Goal: Task Accomplishment & Management: Complete application form

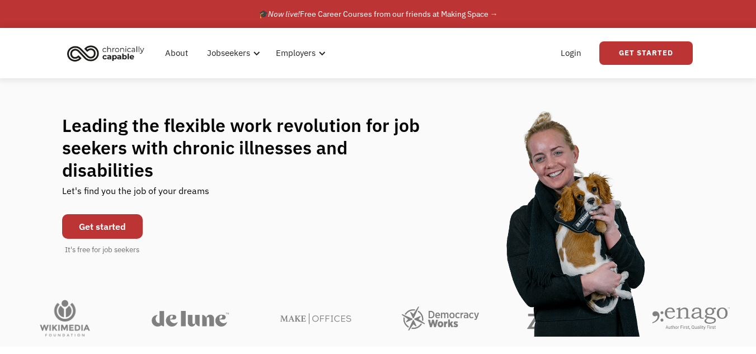
click at [106, 214] on link "Get started" at bounding box center [102, 226] width 81 height 25
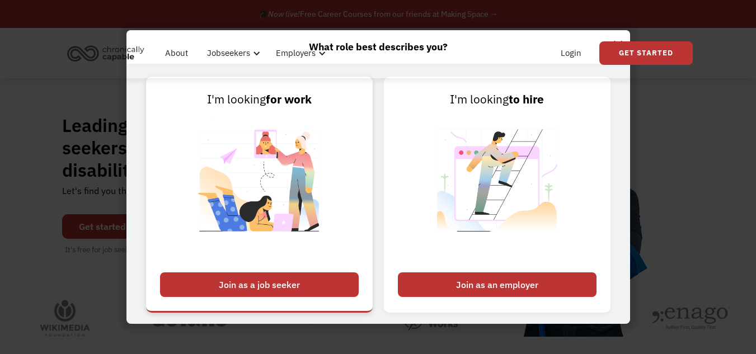
click at [325, 281] on div "Join as a job seeker" at bounding box center [259, 284] width 199 height 25
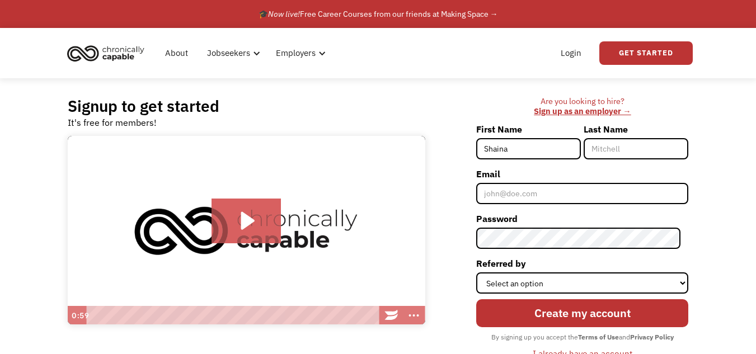
type input "Shaina"
type input "Bedwell"
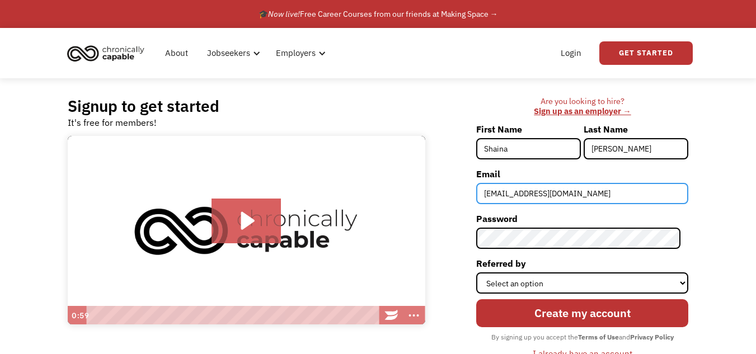
type input "shayebedwell@outlook.com"
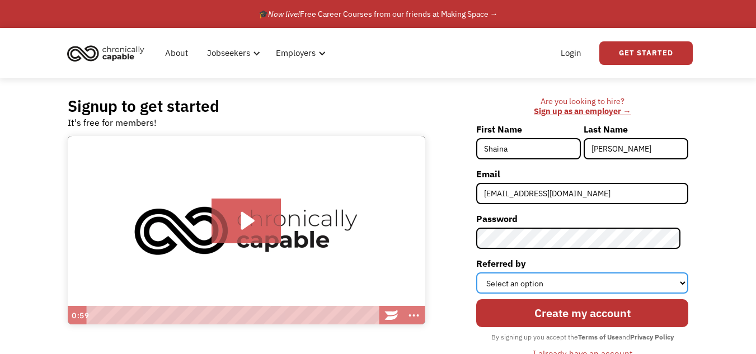
click at [517, 280] on select "Select an option Instagram Facebook Twitter Search Engine News Article Word of …" at bounding box center [582, 282] width 212 height 21
select select "Search Engine"
click at [484, 272] on select "Select an option Instagram Facebook Twitter Search Engine News Article Word of …" at bounding box center [582, 282] width 212 height 21
click at [531, 277] on select "Select an option Instagram Facebook Twitter Search Engine News Article Word of …" at bounding box center [582, 282] width 212 height 21
click at [484, 272] on select "Select an option Instagram Facebook Twitter Search Engine News Article Word of …" at bounding box center [582, 282] width 212 height 21
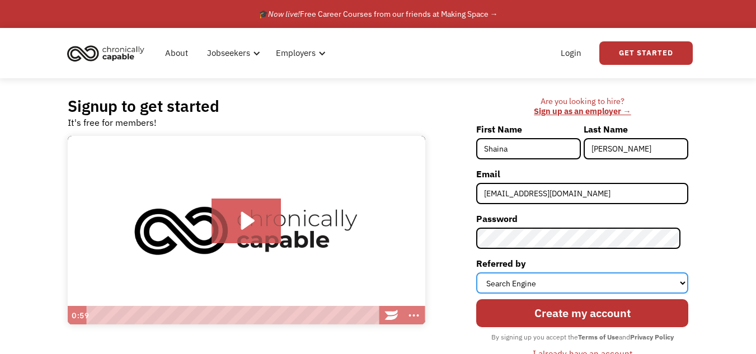
scroll to position [22, 0]
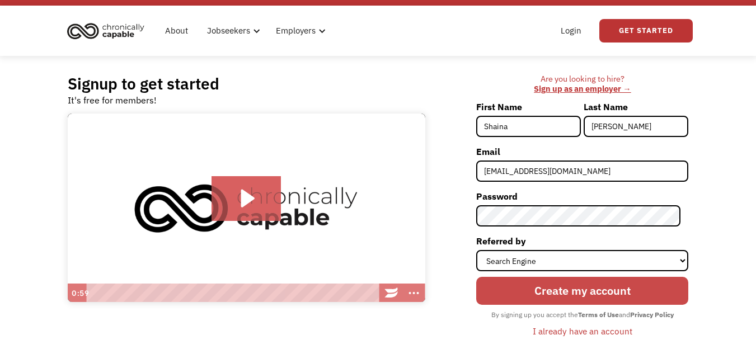
click at [541, 296] on input "Create my account" at bounding box center [582, 290] width 212 height 27
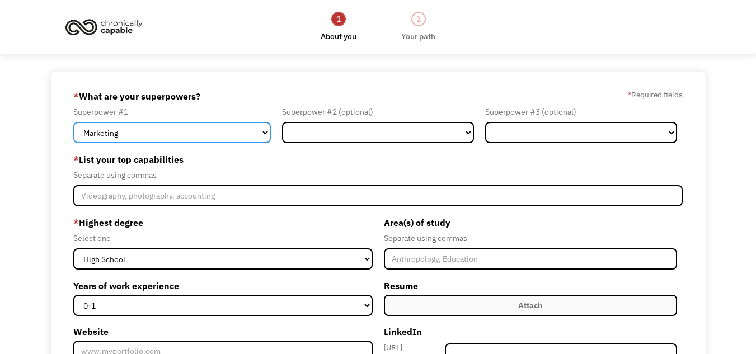
click at [141, 138] on select "Marketing Human Resources Finance Technology Operations Sales Industrial & Manu…" at bounding box center [171, 132] width 197 height 21
click at [73, 122] on select "Marketing Human Resources Finance Technology Operations Sales Industrial & Manu…" at bounding box center [171, 132] width 197 height 21
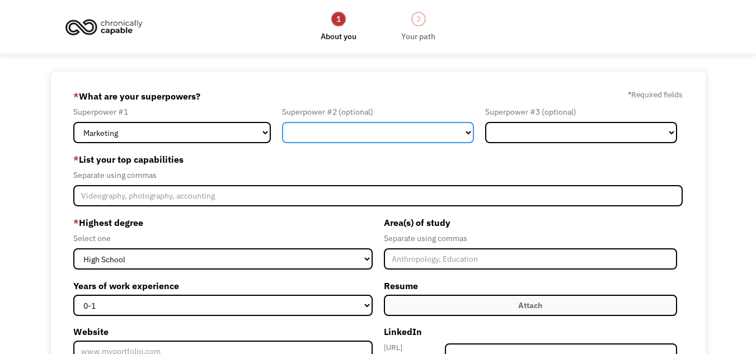
click at [342, 130] on select "Marketing Human Resources Finance Technology Operations Sales Industrial & Manu…" at bounding box center [378, 132] width 192 height 21
select select "Design"
click at [282, 122] on select "Marketing Human Resources Finance Technology Operations Sales Industrial & Manu…" at bounding box center [378, 132] width 192 height 21
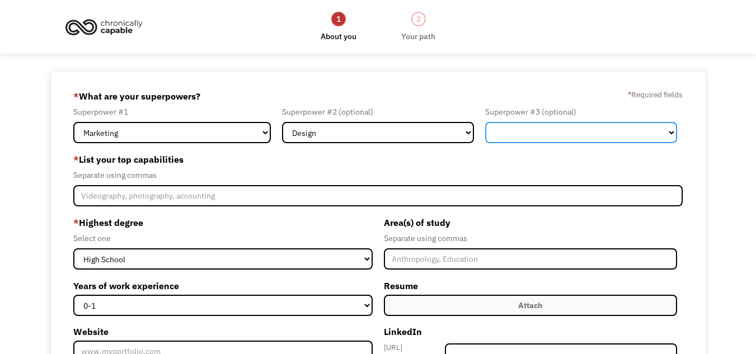
click at [568, 131] on select "Marketing Human Resources Finance Technology Operations Sales Industrial & Manu…" at bounding box center [581, 132] width 192 height 21
select select "Customer Service"
click at [485, 122] on select "Marketing Human Resources Finance Technology Operations Sales Industrial & Manu…" at bounding box center [581, 132] width 192 height 21
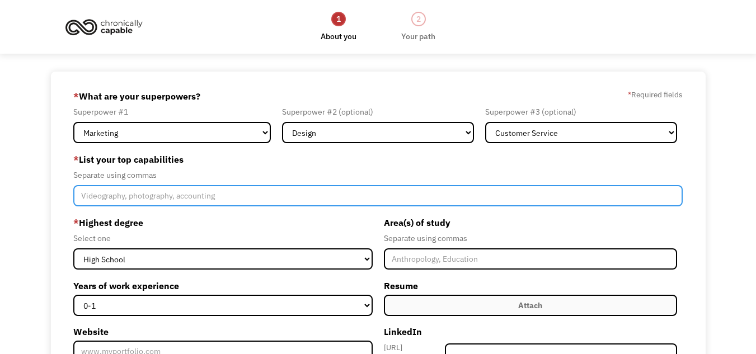
click at [159, 187] on input "Member-Create-Step1" at bounding box center [377, 195] width 609 height 21
click at [162, 185] on input "Member-Create-Step1" at bounding box center [377, 195] width 609 height 21
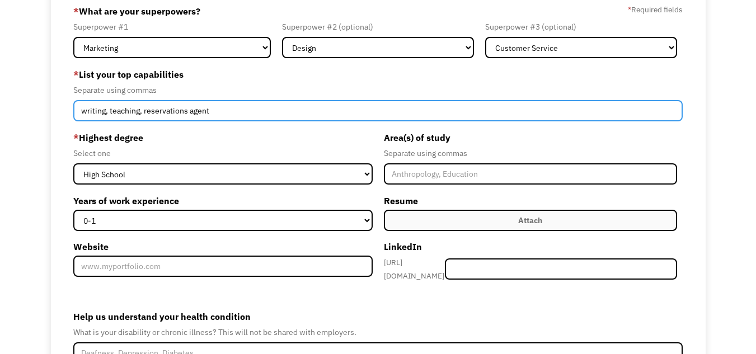
scroll to position [81, 0]
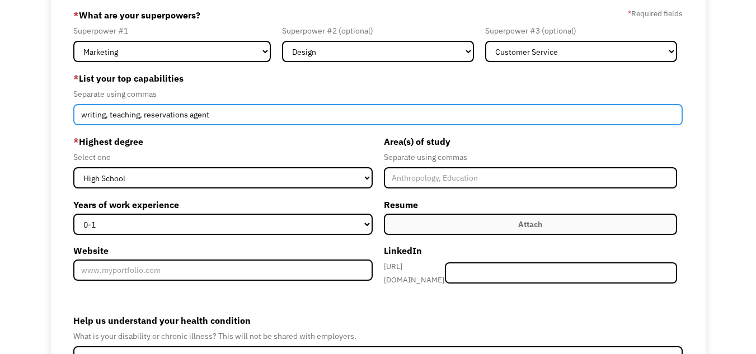
type input "writing, teaching, reservations agent"
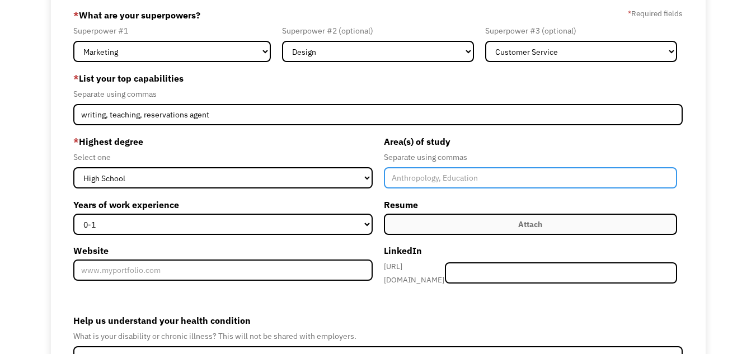
click at [420, 181] on input "Member-Create-Step1" at bounding box center [530, 177] width 293 height 21
type input "High School Diploma"
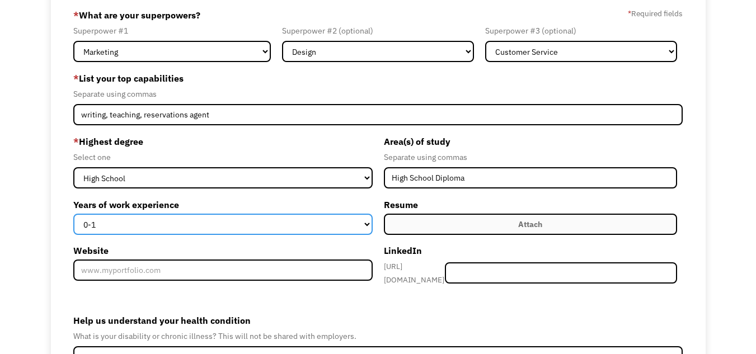
click at [218, 226] on select "0-1 2-4 5-10 11-15 15+" at bounding box center [222, 224] width 299 height 21
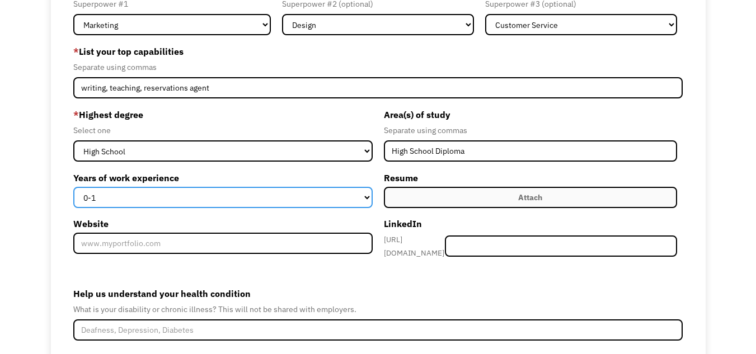
scroll to position [108, 0]
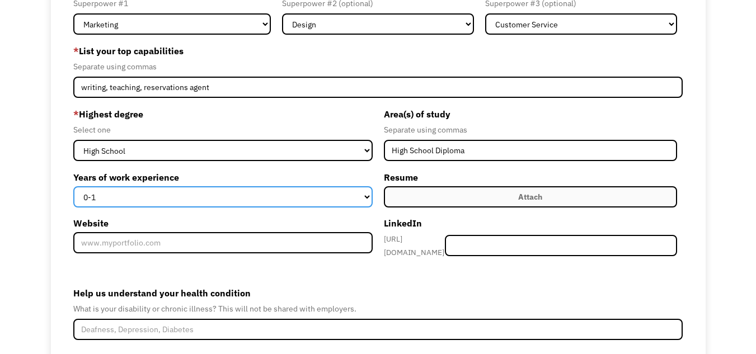
click at [173, 198] on select "0-1 2-4 5-10 11-15 15+" at bounding box center [222, 196] width 299 height 21
select select "11-15"
click at [73, 186] on select "0-1 2-4 5-10 11-15 15+" at bounding box center [222, 196] width 299 height 21
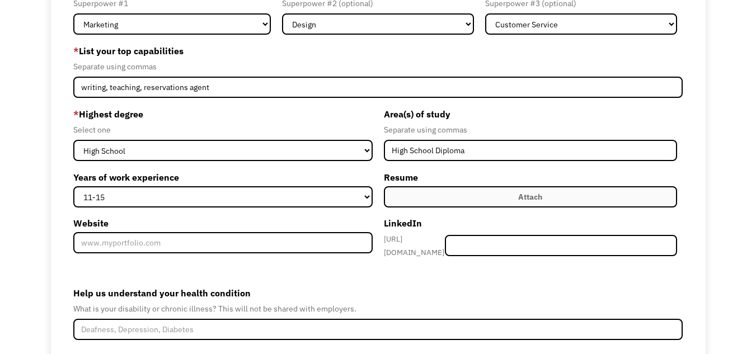
click at [421, 197] on label "Attach" at bounding box center [530, 196] width 293 height 21
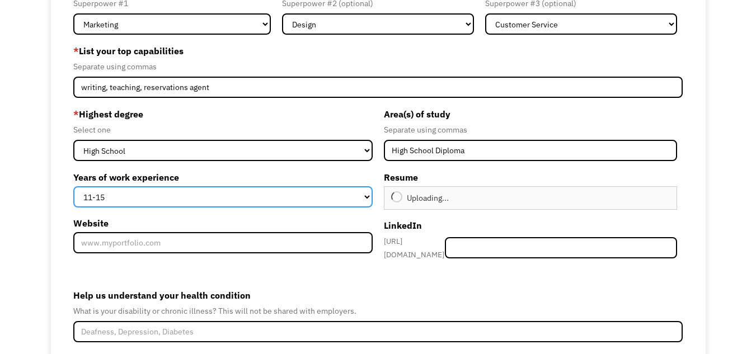
drag, startPoint x: 421, startPoint y: 197, endPoint x: 285, endPoint y: 195, distance: 135.9
click at [285, 195] on select "0-1 2-4 5-10 11-15 15+" at bounding box center [222, 196] width 299 height 21
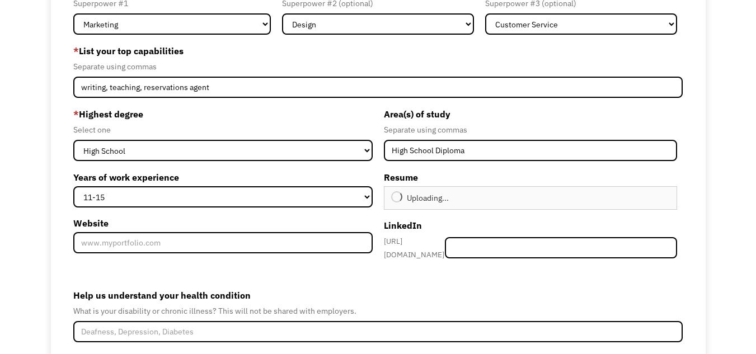
type input "Continue"
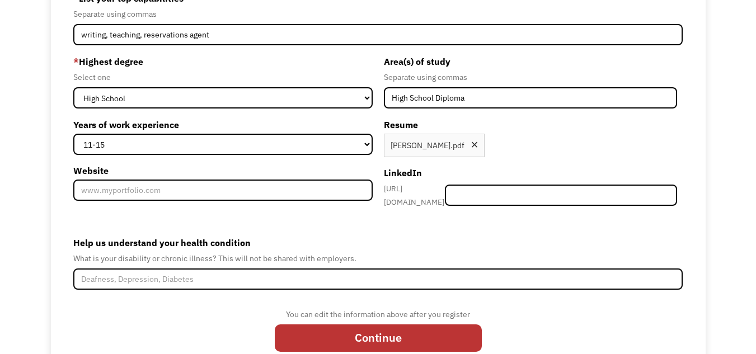
scroll to position [194, 0]
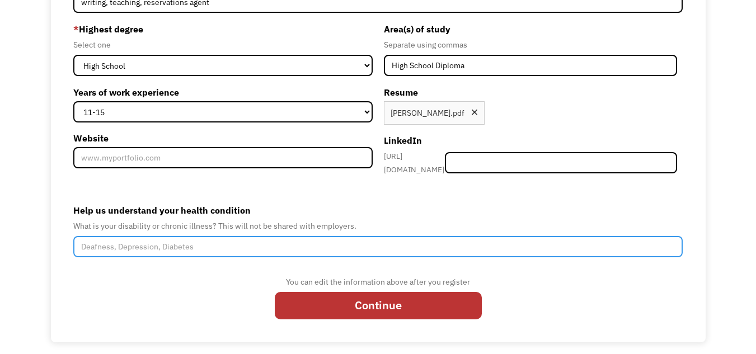
click at [193, 240] on input "Help us understand your health condition" at bounding box center [377, 246] width 609 height 21
drag, startPoint x: 168, startPoint y: 238, endPoint x: 183, endPoint y: 244, distance: 16.8
click at [131, 240] on input "Lyme Disease,Lupus, Fibromyalgia" at bounding box center [377, 246] width 609 height 21
click at [247, 242] on input "Lyme Disease, Lupus, Fibromyalgia" at bounding box center [377, 246] width 609 height 21
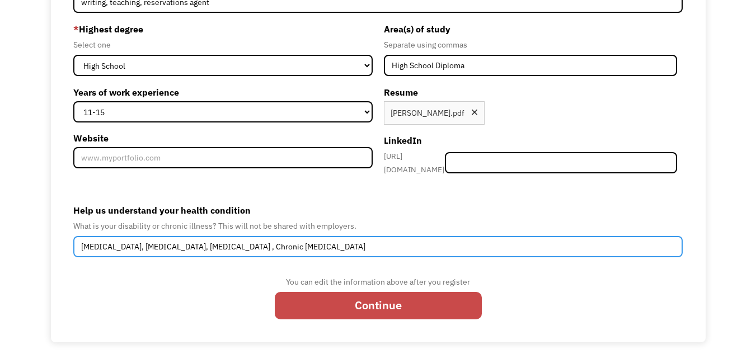
type input "Lyme Disease, Lupus, Fibromyalgia , Chronic migraines"
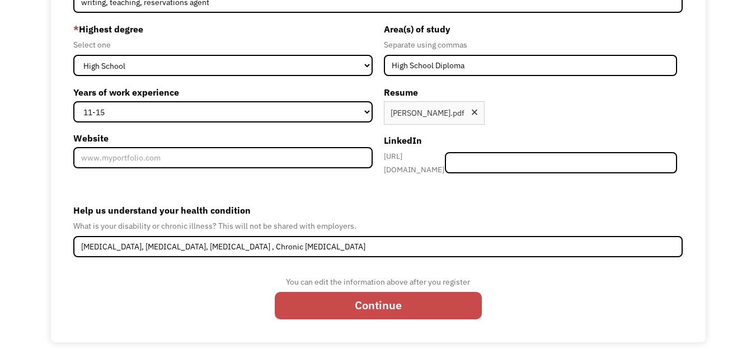
click at [338, 298] on input "Continue" at bounding box center [378, 305] width 207 height 27
type input "Please wait..."
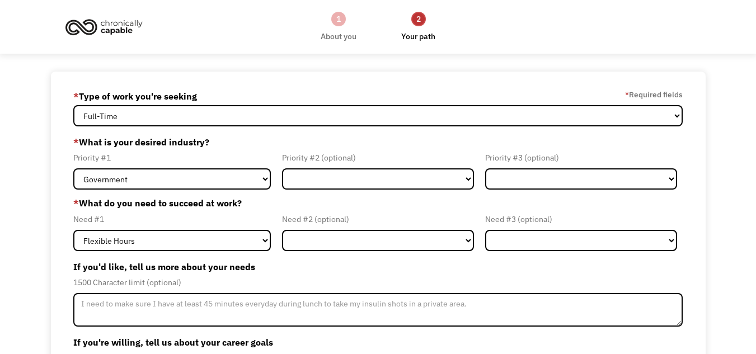
scroll to position [1, 0]
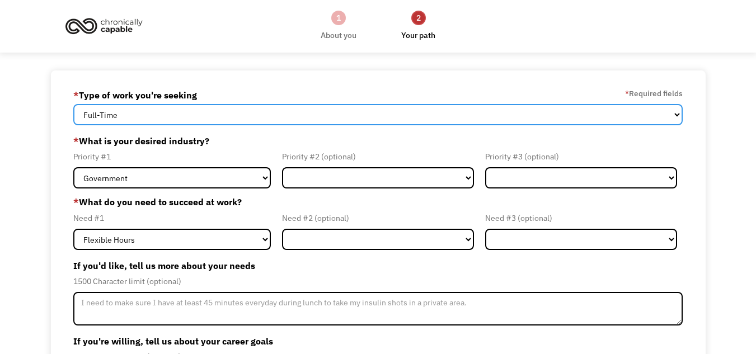
click at [175, 114] on select "Full-Time Part-Time Both Full-Time and Part-Time" at bounding box center [377, 114] width 609 height 21
select select "part-time"
click at [73, 104] on select "Full-Time Part-Time Both Full-Time and Part-Time" at bounding box center [377, 114] width 609 height 21
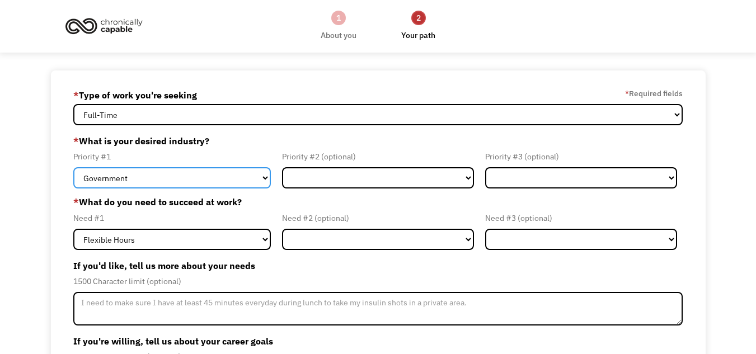
click at [203, 176] on select "Government Finance & Insurance Health & Social Care Tech & Engineering Creative…" at bounding box center [171, 177] width 197 height 21
select select "Creative & Design"
click at [73, 167] on select "Government Finance & Insurance Health & Social Care Tech & Engineering Creative…" at bounding box center [171, 177] width 197 height 21
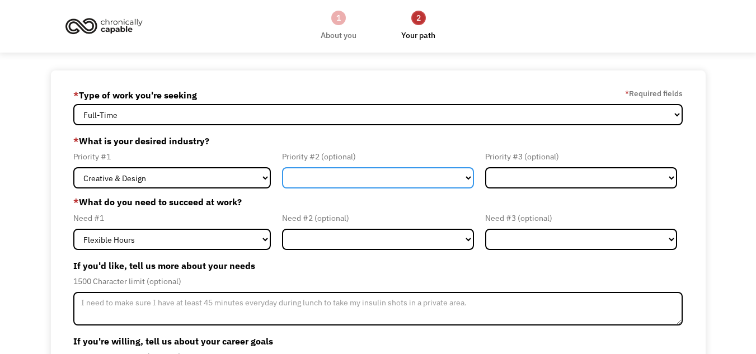
click at [304, 185] on select "Government Finance & Insurance Health & Social Care Tech & Engineering Creative…" at bounding box center [378, 177] width 192 height 21
select select "Administrative"
click at [282, 167] on select "Government Finance & Insurance Health & Social Care Tech & Engineering Creative…" at bounding box center [378, 177] width 192 height 21
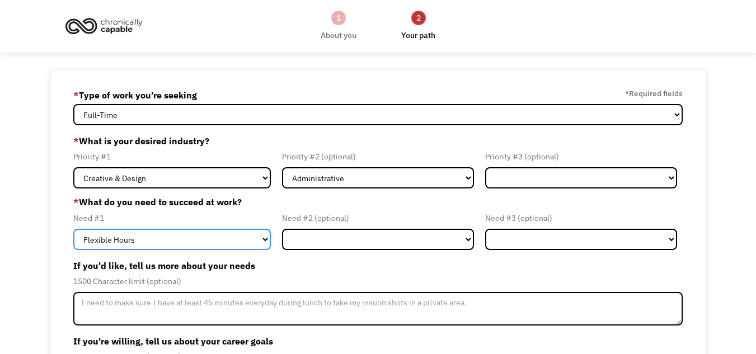
click at [130, 233] on select "Flexible Hours Remote Work Service Animal On-site Accommodations Visual Support…" at bounding box center [171, 239] width 197 height 21
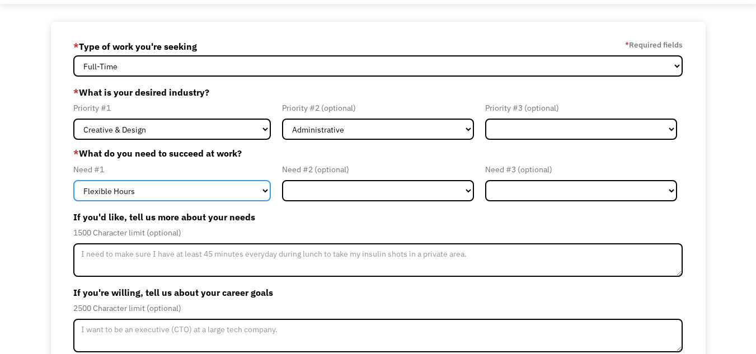
scroll to position [51, 0]
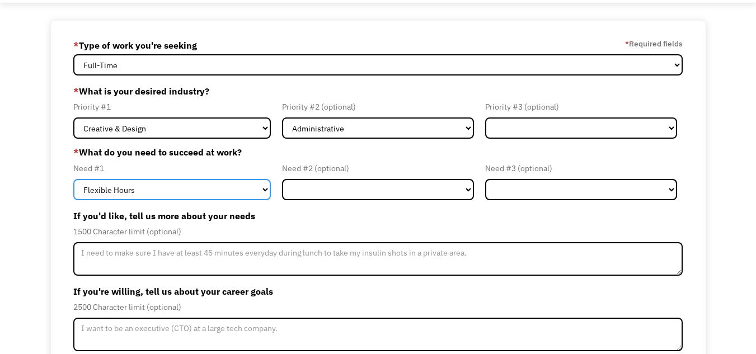
click at [124, 187] on select "Flexible Hours Remote Work Service Animal On-site Accommodations Visual Support…" at bounding box center [171, 189] width 197 height 21
select select "Remote Work"
click at [73, 179] on select "Flexible Hours Remote Work Service Animal On-site Accommodations Visual Support…" at bounding box center [171, 189] width 197 height 21
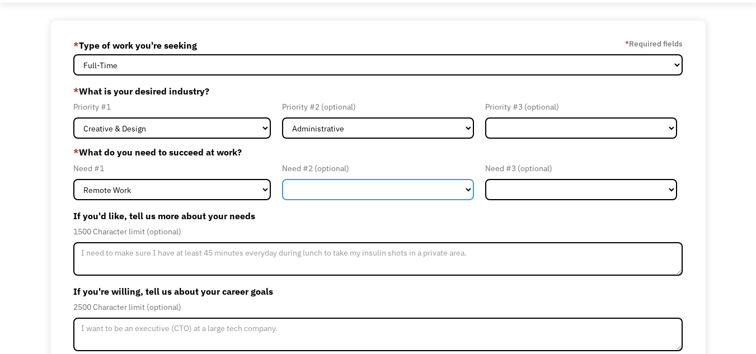
click at [323, 196] on select "Flexible Hours Remote Work Service Animal On-site Accommodations Visual Support…" at bounding box center [378, 189] width 192 height 21
select select "Flexible Hours"
click at [282, 179] on select "Flexible Hours Remote Work Service Animal On-site Accommodations Visual Support…" at bounding box center [378, 189] width 192 height 21
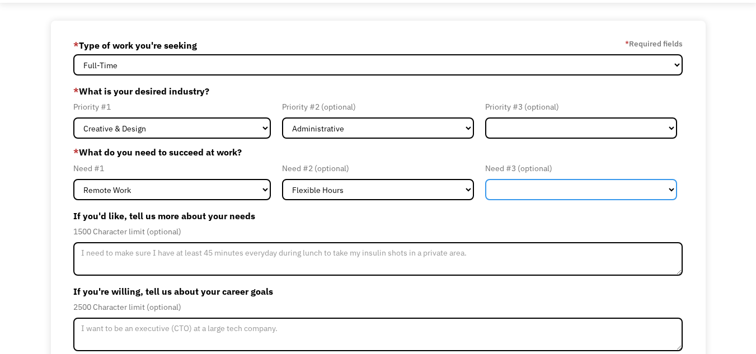
click at [527, 196] on select "Flexible Hours Remote Work Service Animal On-site Accommodations Visual Support…" at bounding box center [581, 189] width 192 height 21
select select "On-site Accommodations"
click at [485, 179] on select "Flexible Hours Remote Work Service Animal On-site Accommodations Visual Support…" at bounding box center [581, 189] width 192 height 21
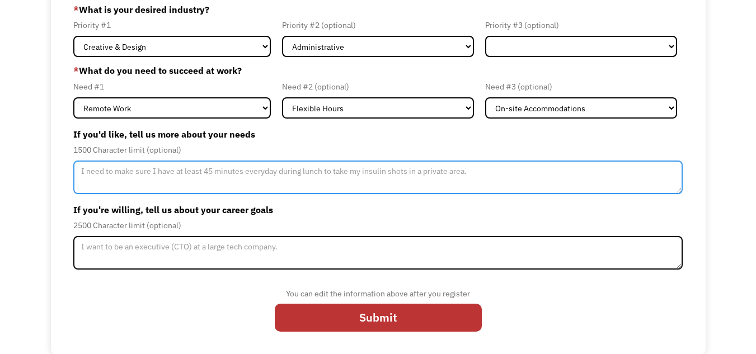
click at [172, 163] on textarea "Member-Update-Form-Step2" at bounding box center [377, 178] width 609 height 34
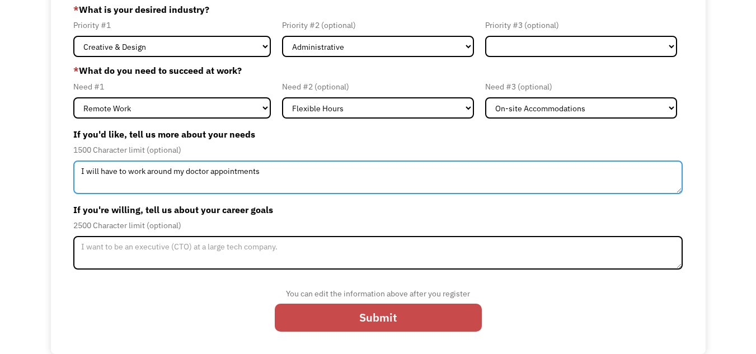
type textarea "I will have to work around my doctor appointments"
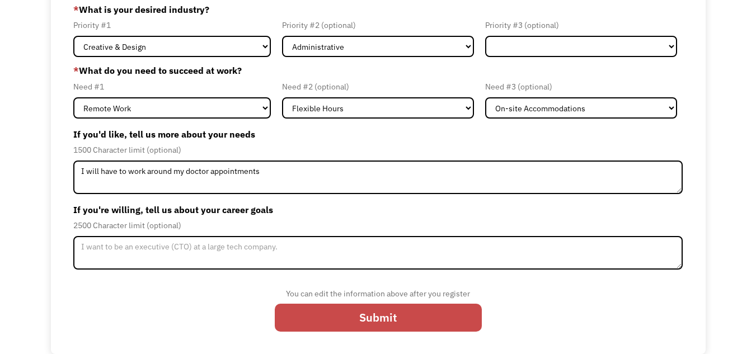
click at [307, 314] on input "Submit" at bounding box center [378, 317] width 207 height 27
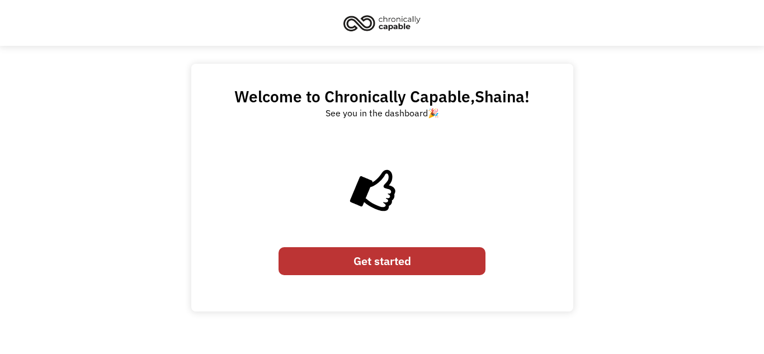
click at [299, 267] on link "Get started" at bounding box center [382, 260] width 207 height 27
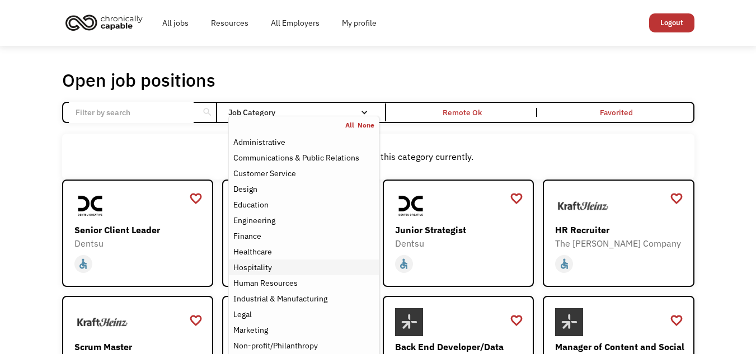
click at [245, 261] on div "Hospitality" at bounding box center [252, 267] width 39 height 13
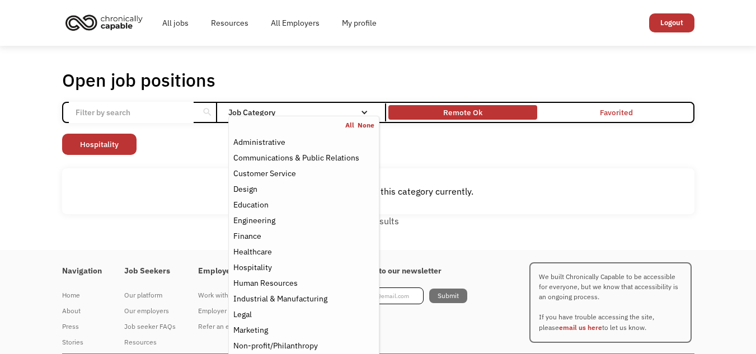
click at [476, 107] on div "Remote Ok" at bounding box center [462, 112] width 39 height 13
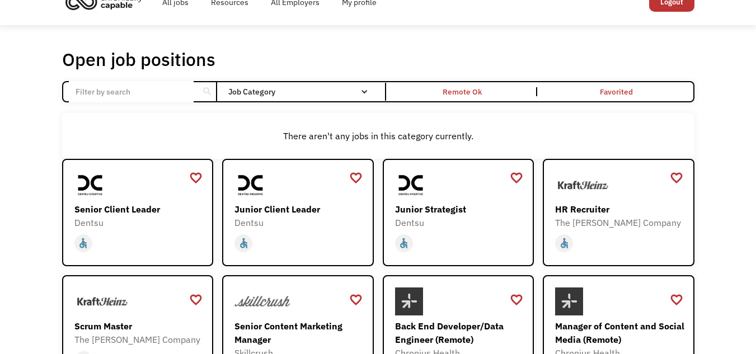
scroll to position [21, 0]
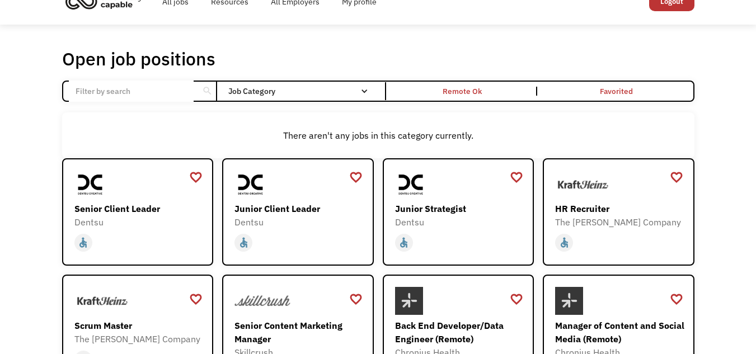
click at [199, 94] on div "search" at bounding box center [207, 91] width 17 height 18
click at [132, 98] on input "Email Form" at bounding box center [131, 91] width 125 height 21
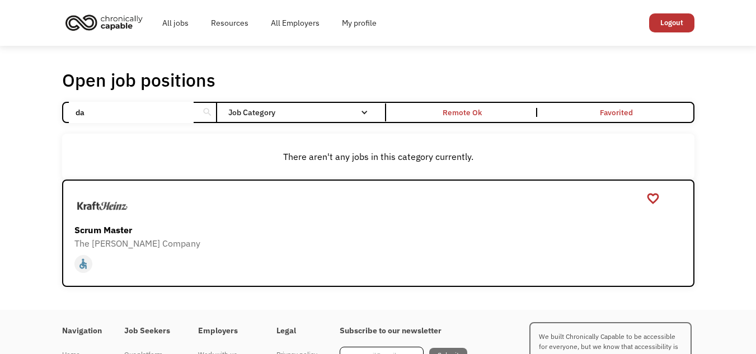
type input "d"
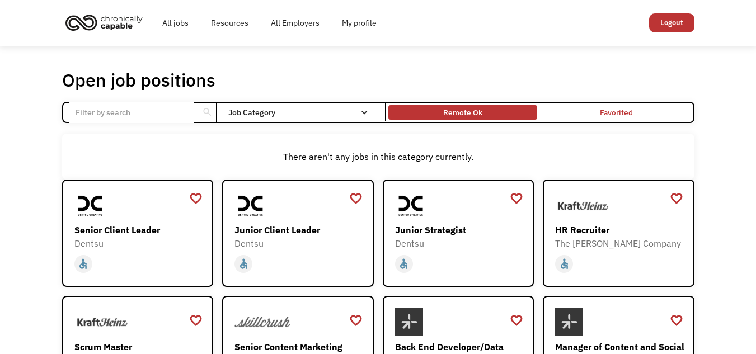
click at [445, 114] on div "Remote Ok" at bounding box center [462, 112] width 39 height 13
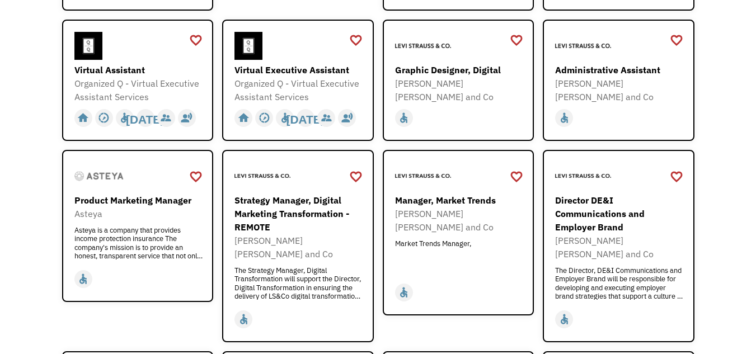
scroll to position [479, 0]
click at [239, 49] on img at bounding box center [248, 45] width 28 height 28
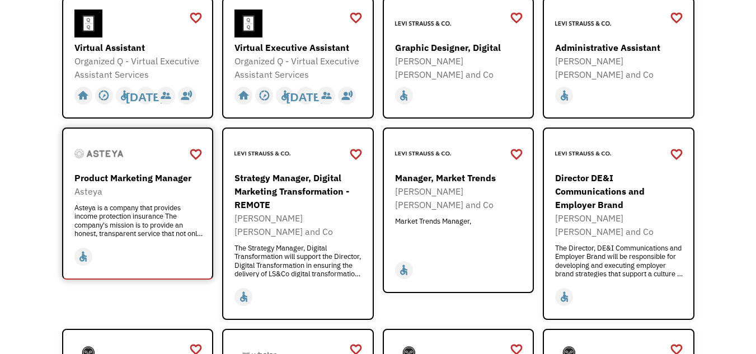
scroll to position [501, 0]
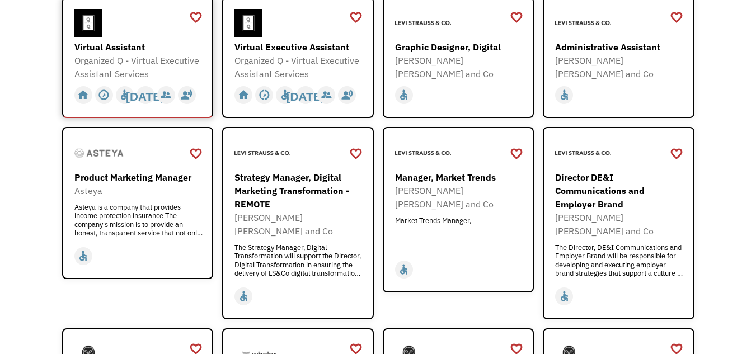
click at [110, 40] on div "Virtual Assistant Organized Q - Virtual Executive Assistant Services https://fo…" at bounding box center [139, 45] width 130 height 72
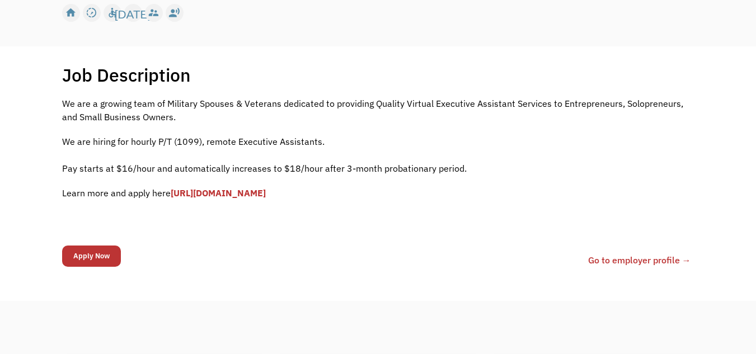
scroll to position [179, 0]
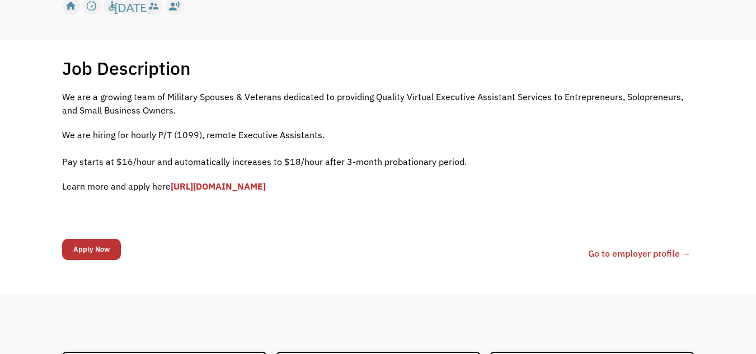
click at [201, 186] on link "[URL][DOMAIN_NAME]" at bounding box center [218, 186] width 95 height 11
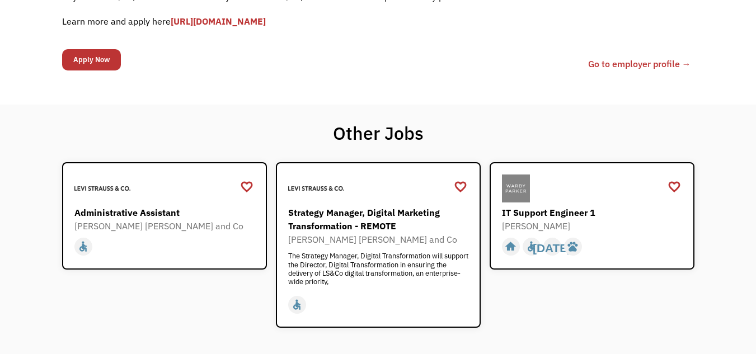
scroll to position [343, 0]
click at [237, 211] on div "Administrative Assistant" at bounding box center [165, 212] width 183 height 13
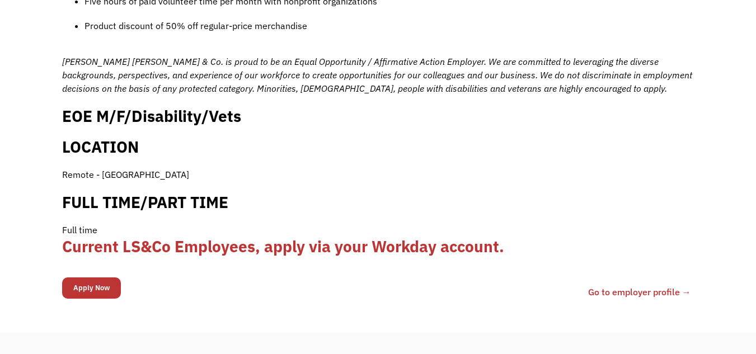
scroll to position [1089, 0]
click at [91, 281] on input "Apply Now" at bounding box center [91, 287] width 59 height 21
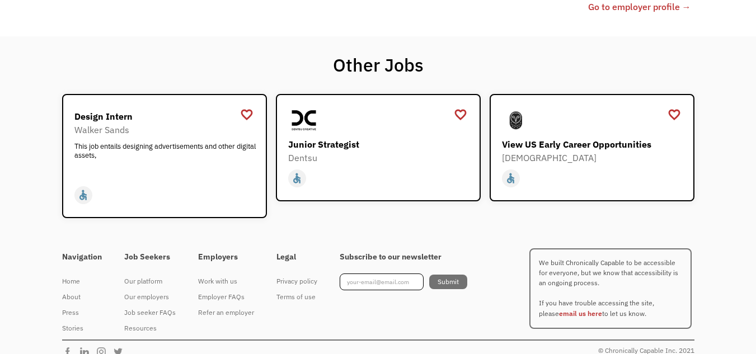
scroll to position [1399, 0]
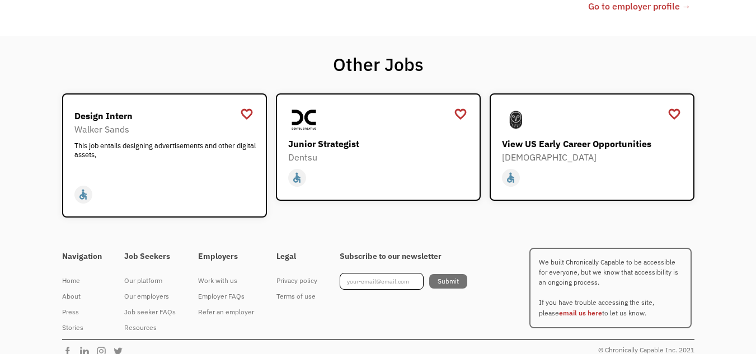
click at [469, 240] on div "Subscribe to our newsletter Submit Thank you! You're now subscribed to our news…" at bounding box center [414, 287] width 150 height 95
click at [548, 137] on div "View US Early Career Opportunities" at bounding box center [593, 143] width 183 height 13
